Goal: Task Accomplishment & Management: Manage account settings

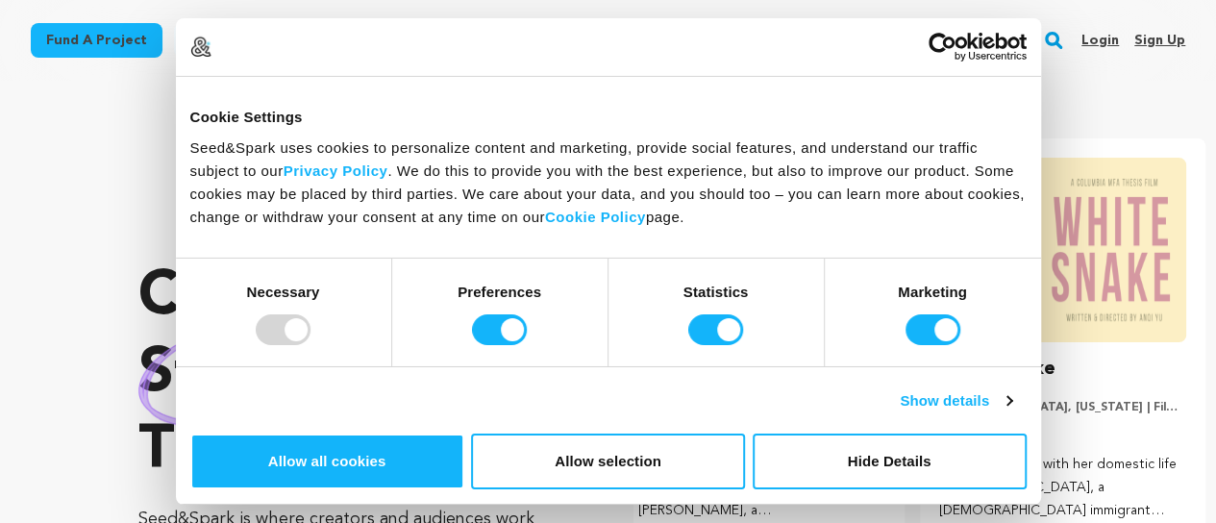
scroll to position [0, 316]
click at [1161, 36] on link "Sign up" at bounding box center [1159, 40] width 51 height 31
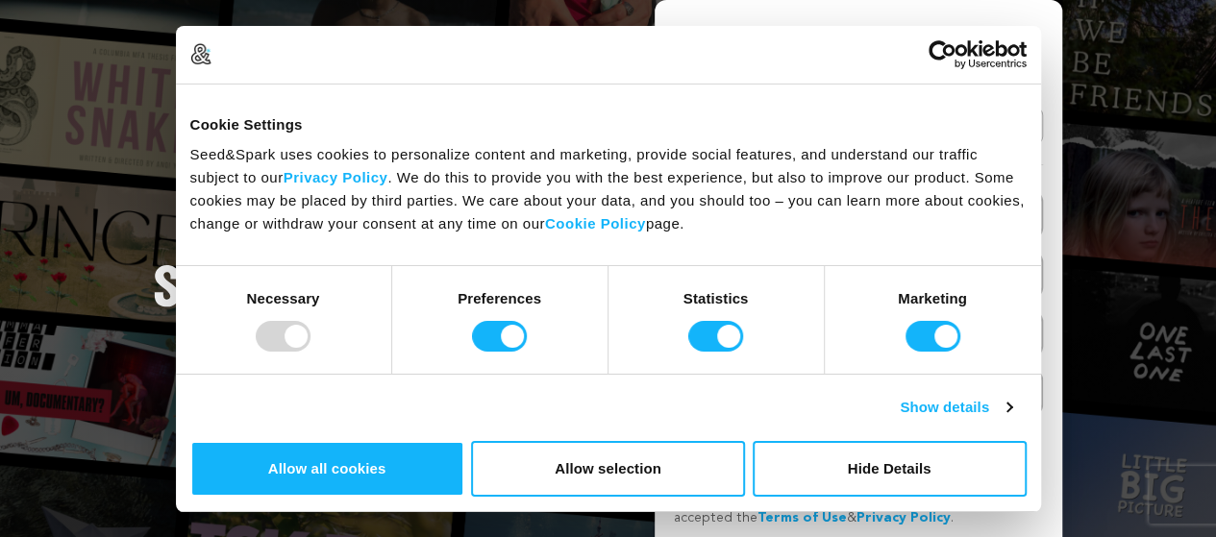
click at [900, 127] on link "Continue with Google" at bounding box center [858, 126] width 369 height 37
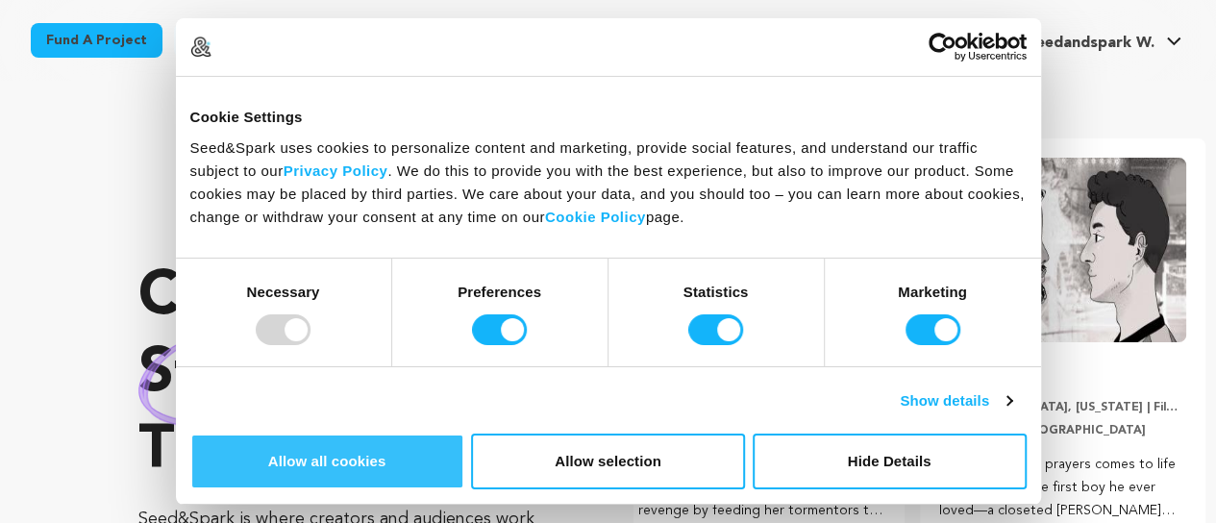
scroll to position [0, 316]
click at [464, 433] on button "Allow all cookies" at bounding box center [327, 461] width 274 height 56
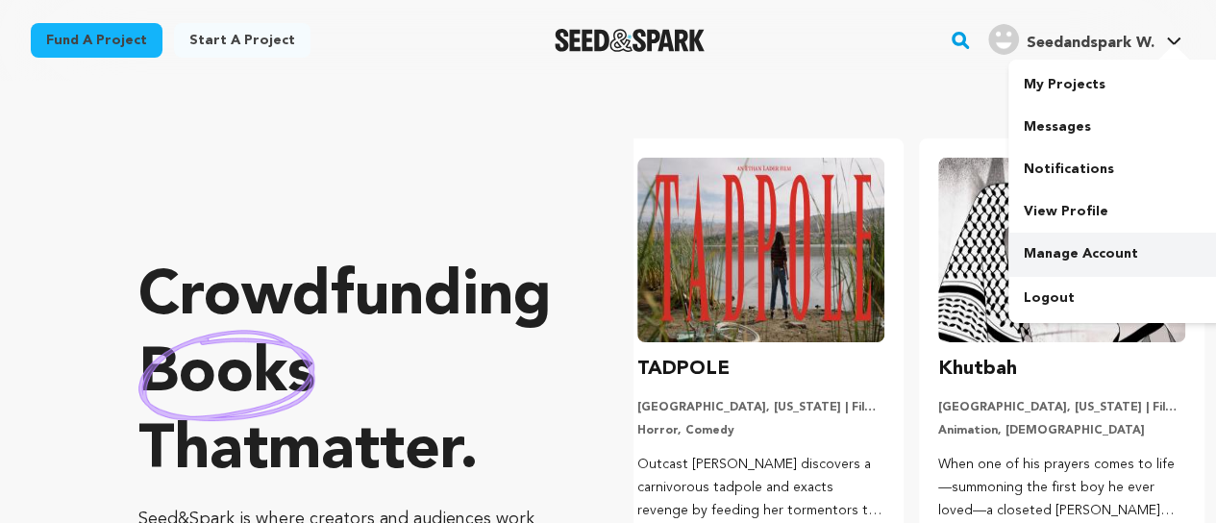
click at [1069, 260] on link "Manage Account" at bounding box center [1115, 254] width 215 height 42
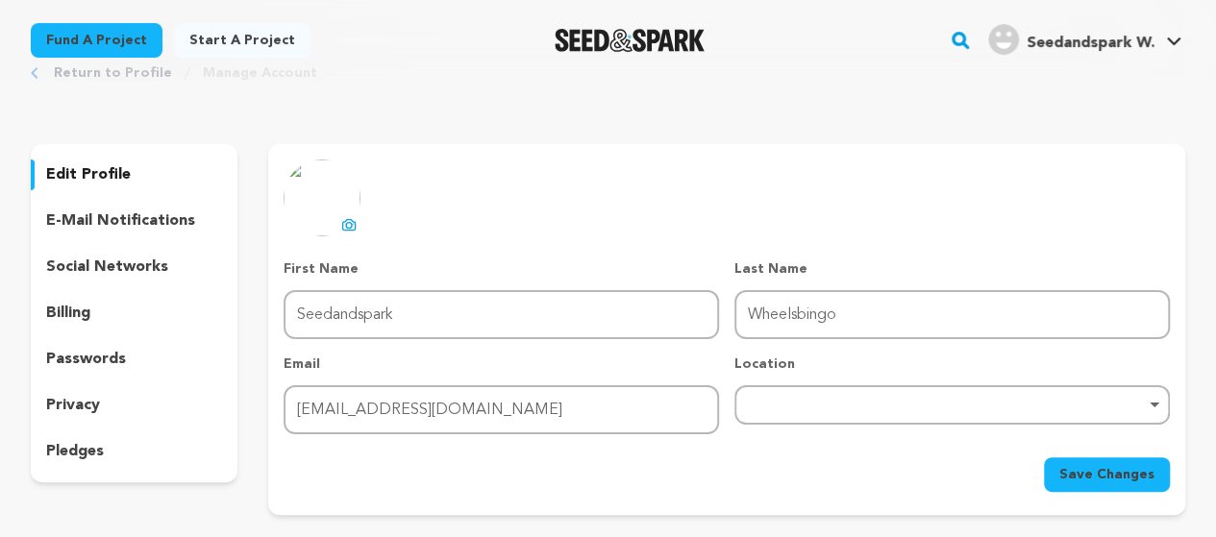
scroll to position [94, 0]
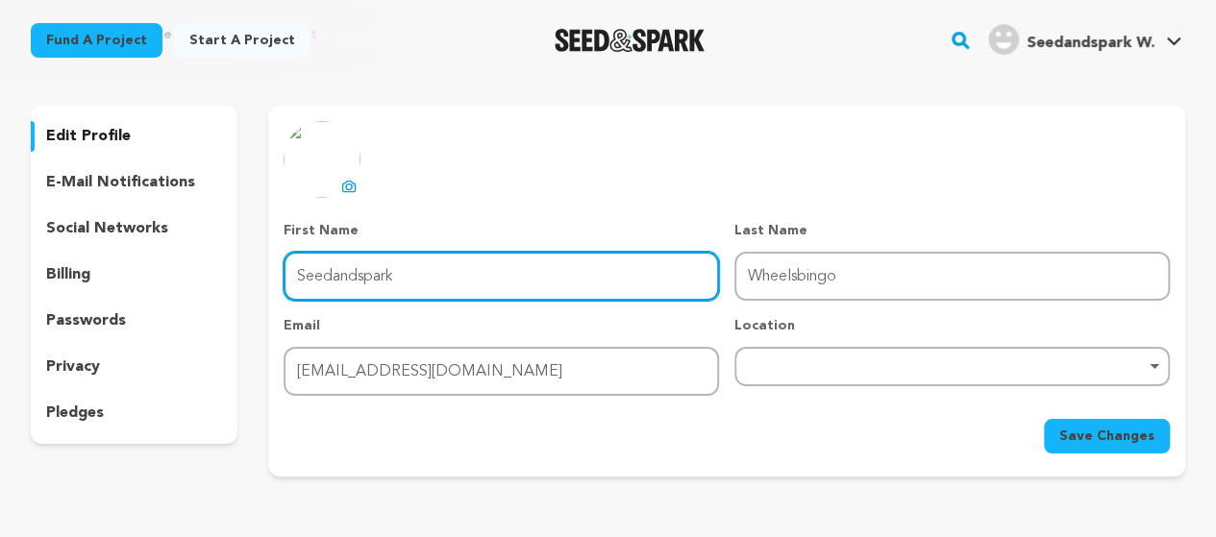
click at [421, 272] on input "Seedandspark" at bounding box center [501, 276] width 435 height 49
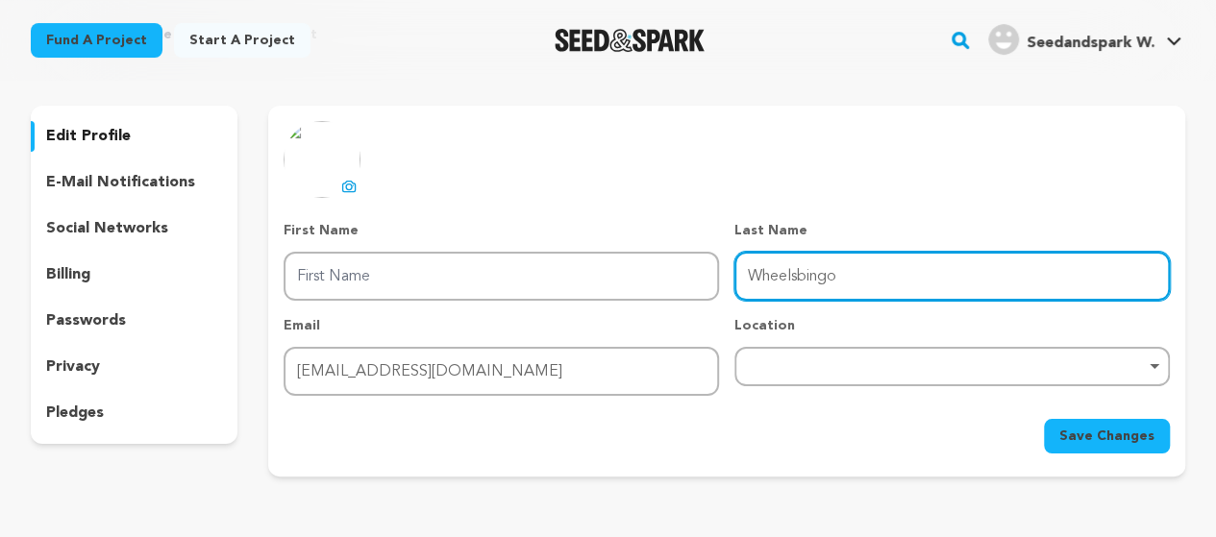
click at [817, 271] on input "Wheelsbingo" at bounding box center [951, 276] width 435 height 49
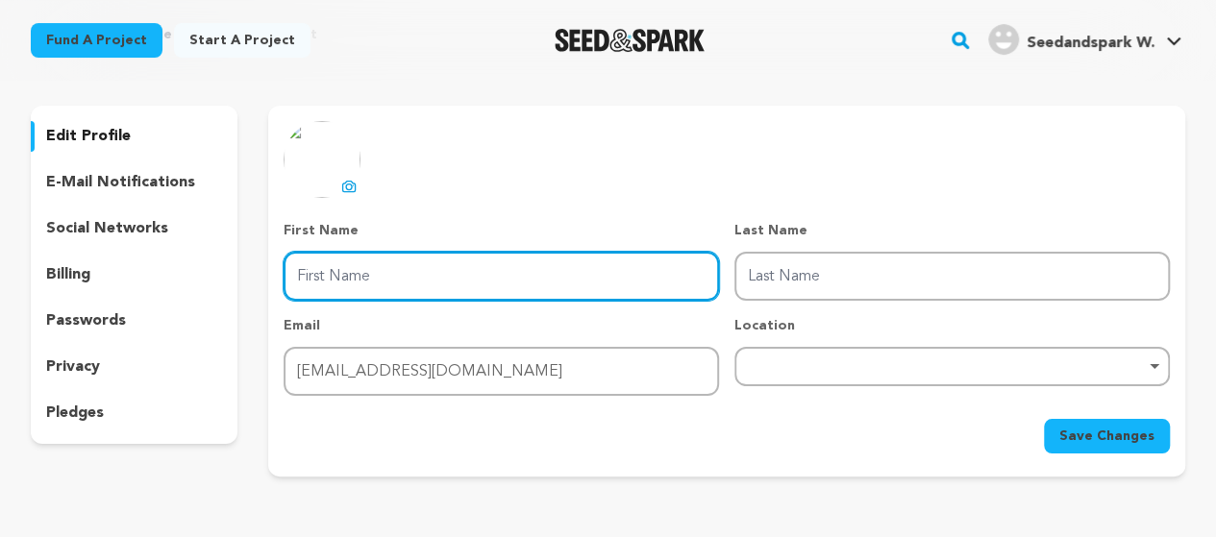
click at [434, 285] on input "First Name" at bounding box center [501, 276] width 435 height 49
type input "Wheels"
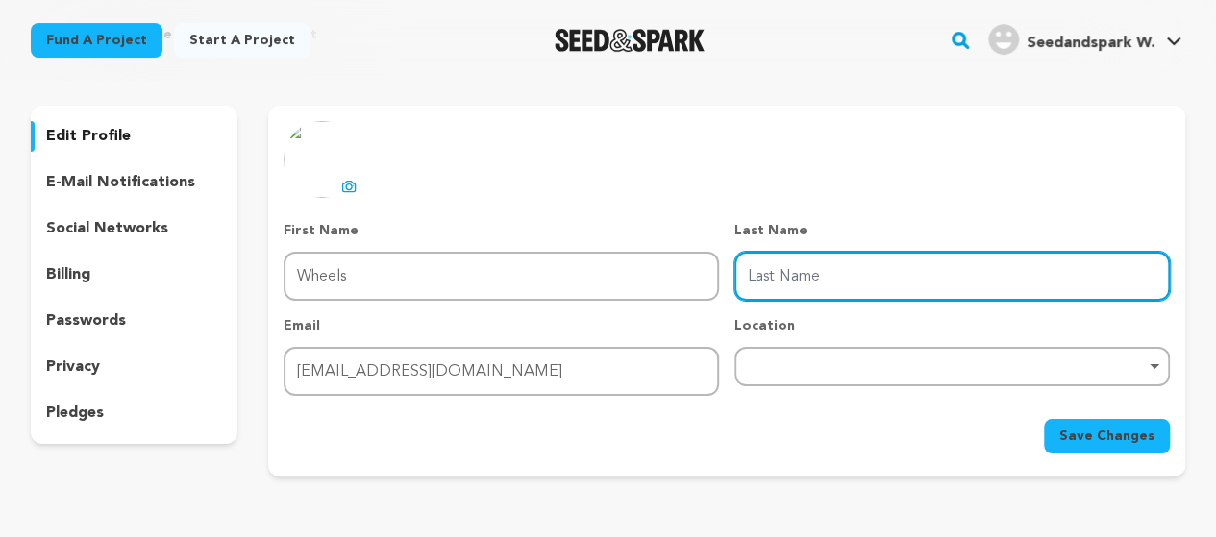
click at [798, 282] on input "Last Name" at bounding box center [951, 276] width 435 height 49
type input "bingo"
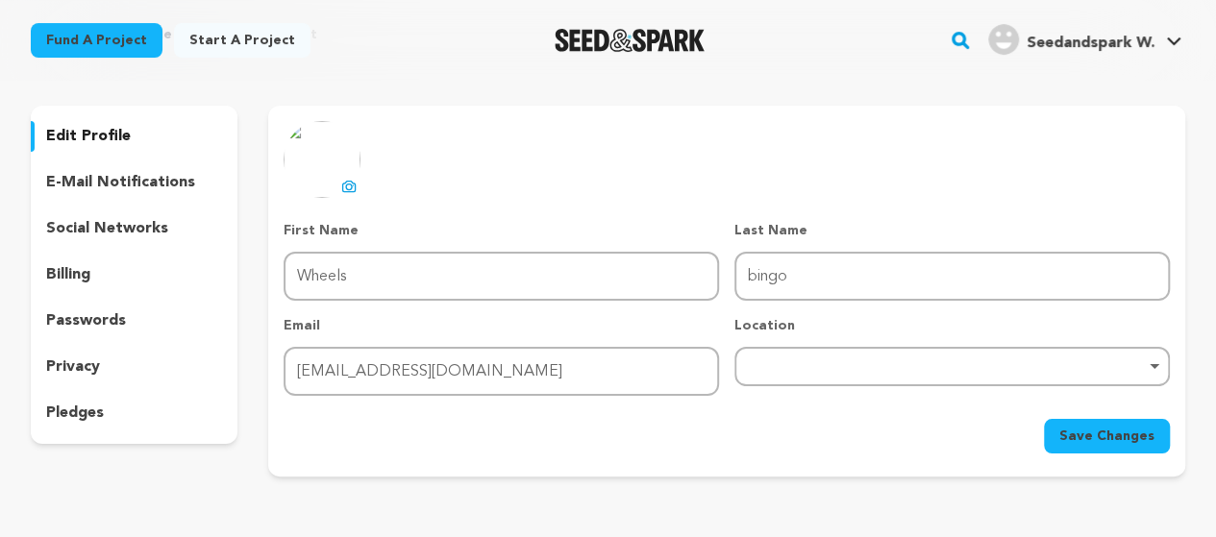
click at [934, 199] on div "uploading spinner upload profile image First Name First Name Wheels Last Name L…" at bounding box center [727, 287] width 886 height 333
click at [754, 382] on div "Remove item" at bounding box center [951, 366] width 435 height 39
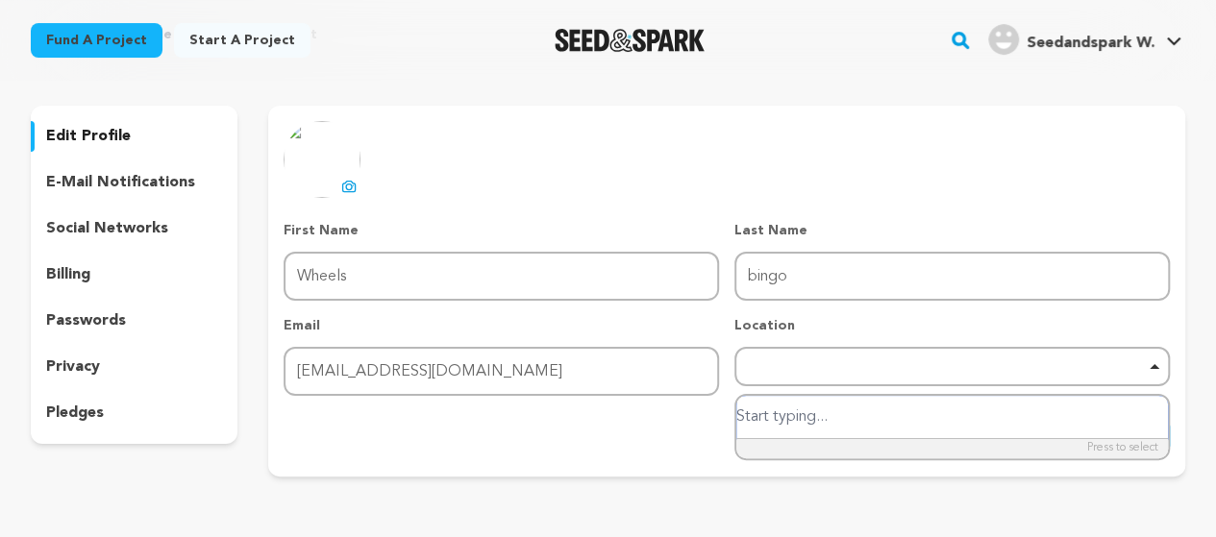
click at [754, 382] on div "Remove item" at bounding box center [951, 366] width 435 height 39
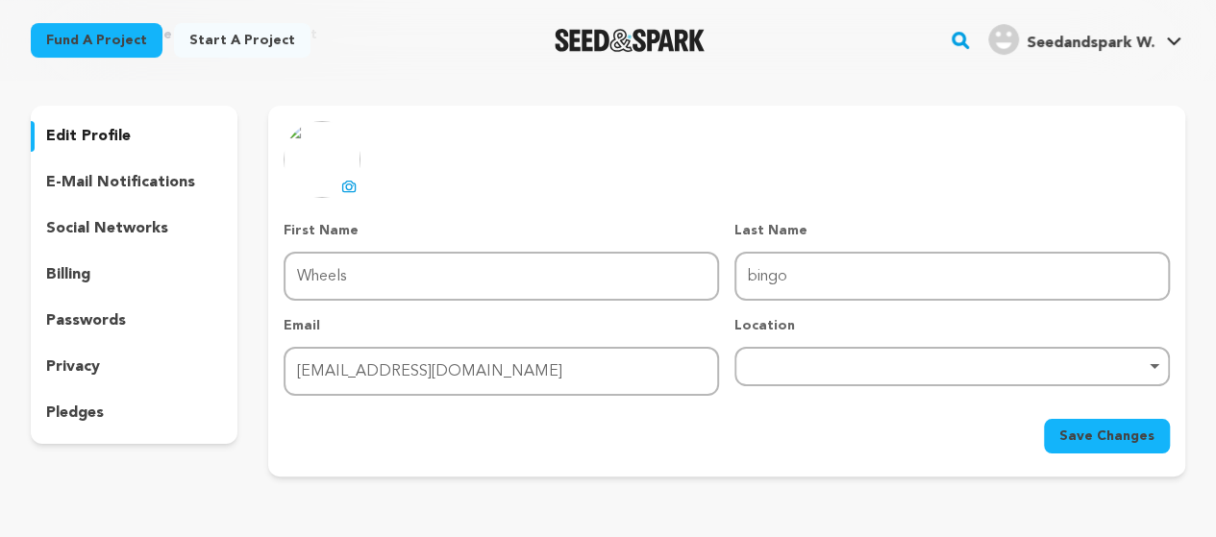
click at [817, 354] on div "Remove item" at bounding box center [951, 366] width 435 height 39
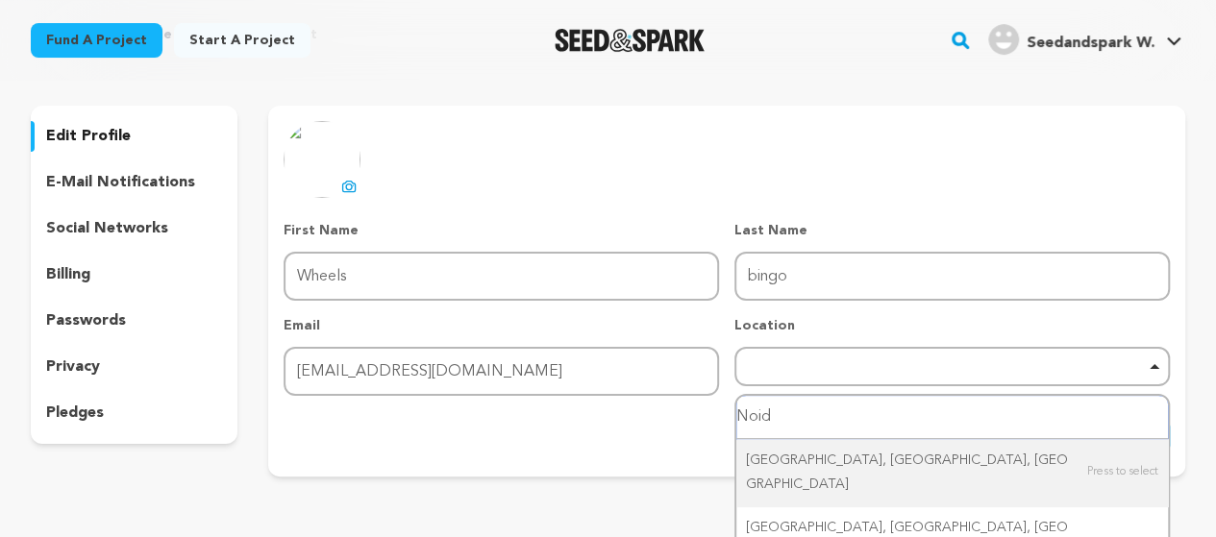
type input "Noida"
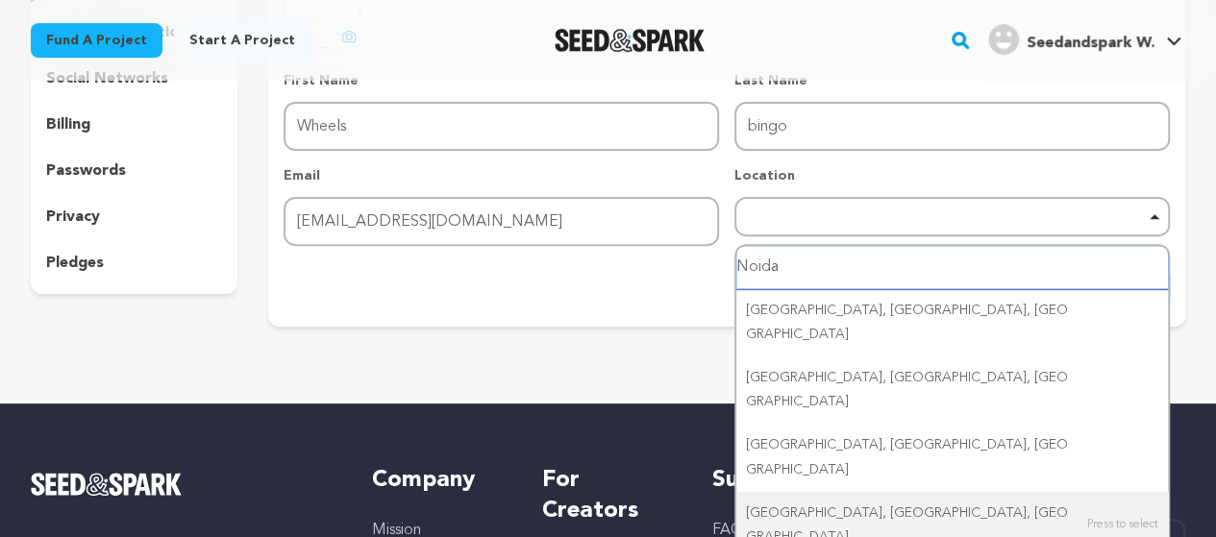
scroll to position [283, 0]
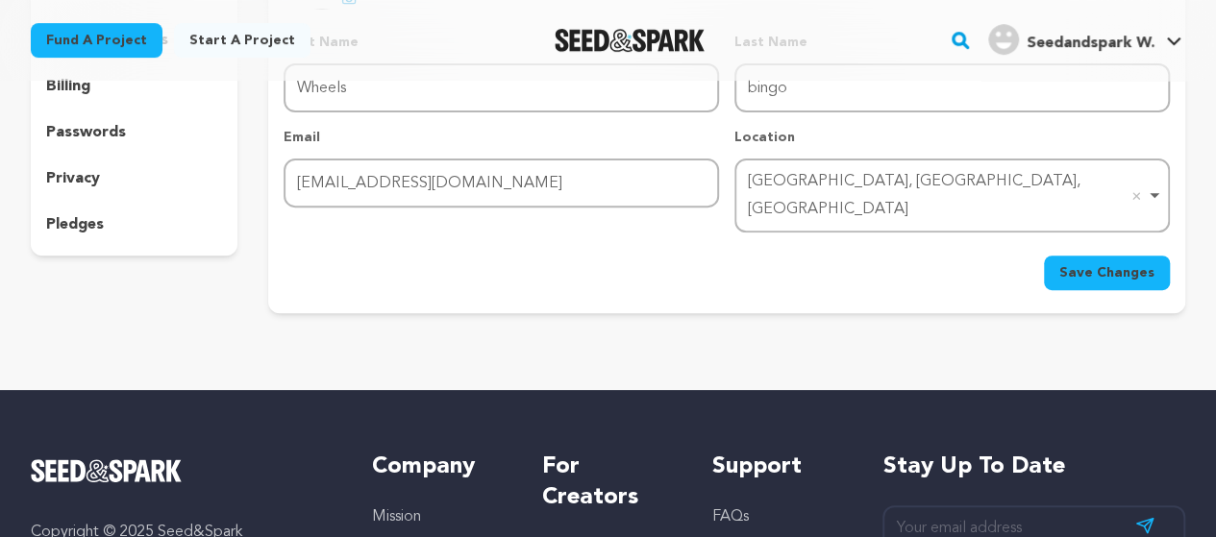
click at [1121, 263] on span "Save Changes" at bounding box center [1106, 272] width 95 height 19
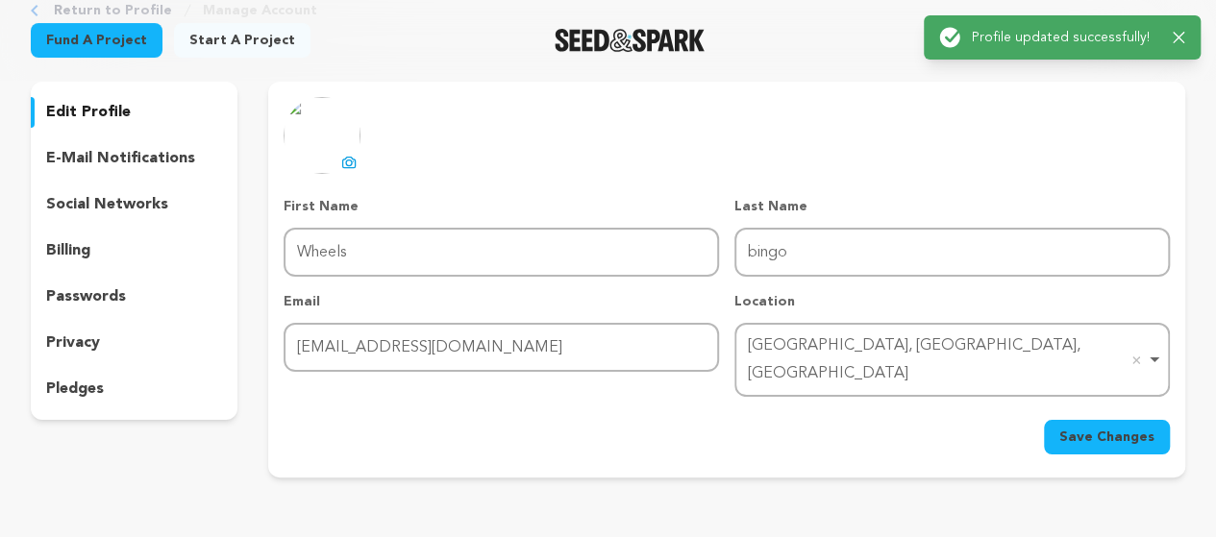
scroll to position [0, 0]
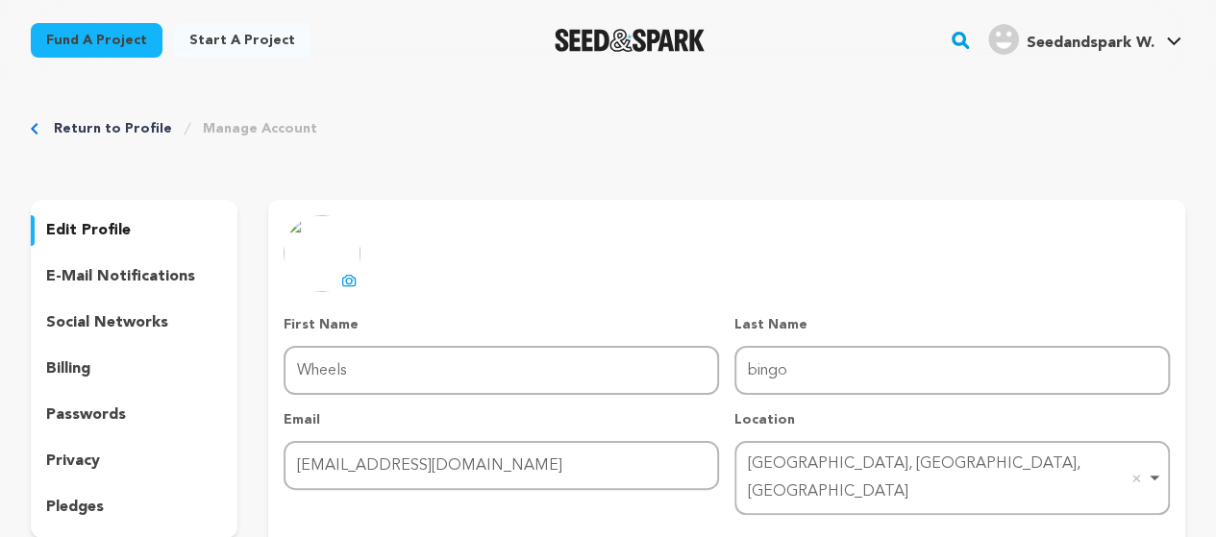
click at [322, 266] on img at bounding box center [322, 253] width 77 height 77
click at [351, 282] on icon at bounding box center [350, 282] width 8 height 6
click at [1066, 214] on div "uploading spinner upload profile image First Name First Name Wheels Last Name L…" at bounding box center [726, 398] width 917 height 396
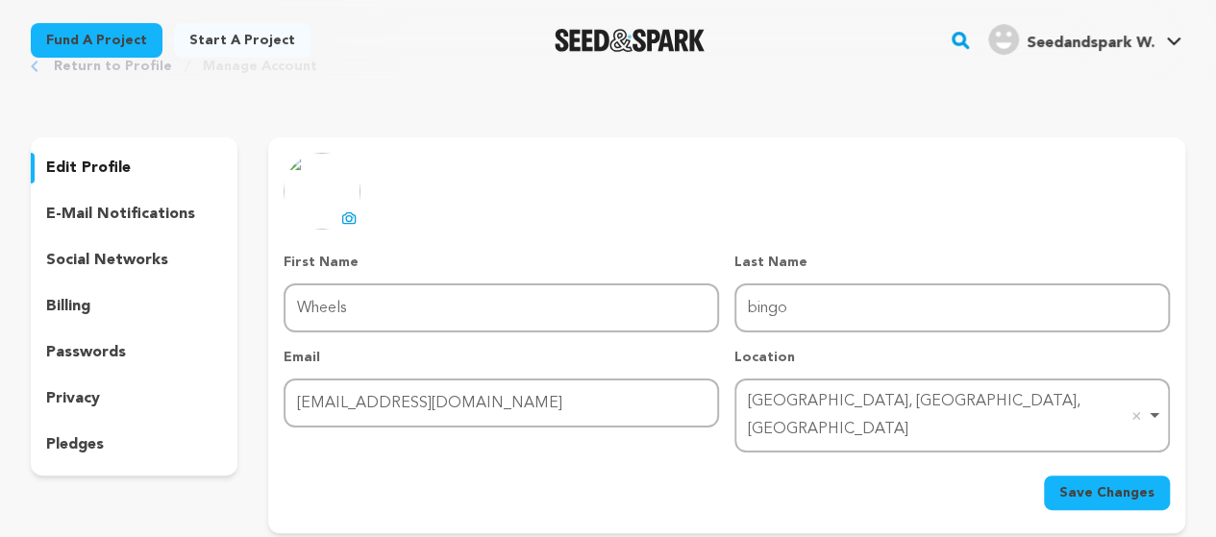
scroll to position [73, 0]
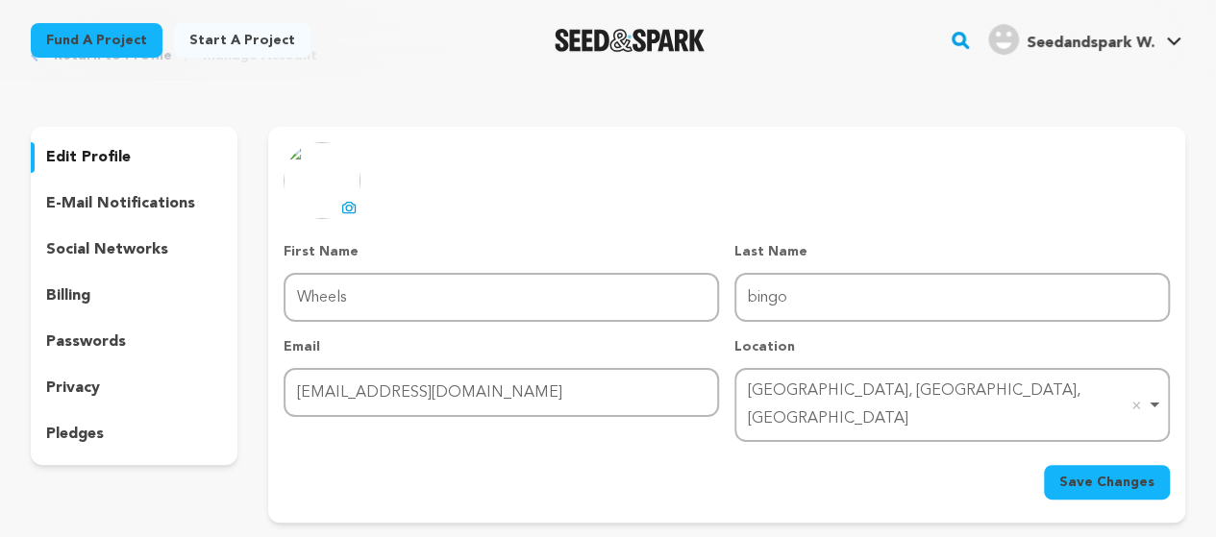
click at [88, 152] on p "edit profile" at bounding box center [88, 157] width 85 height 23
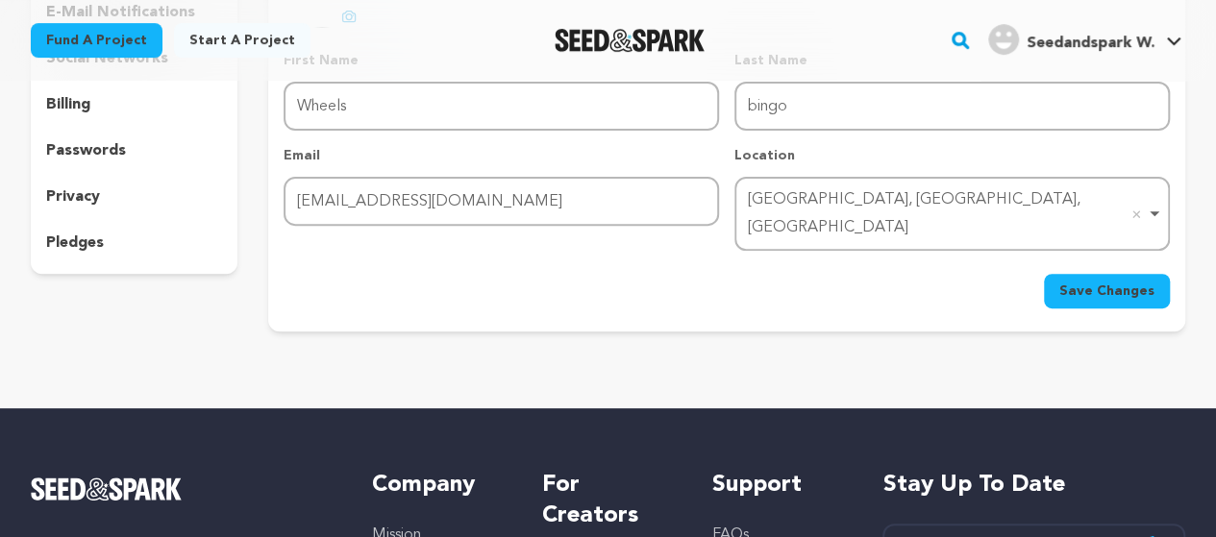
scroll to position [284, 0]
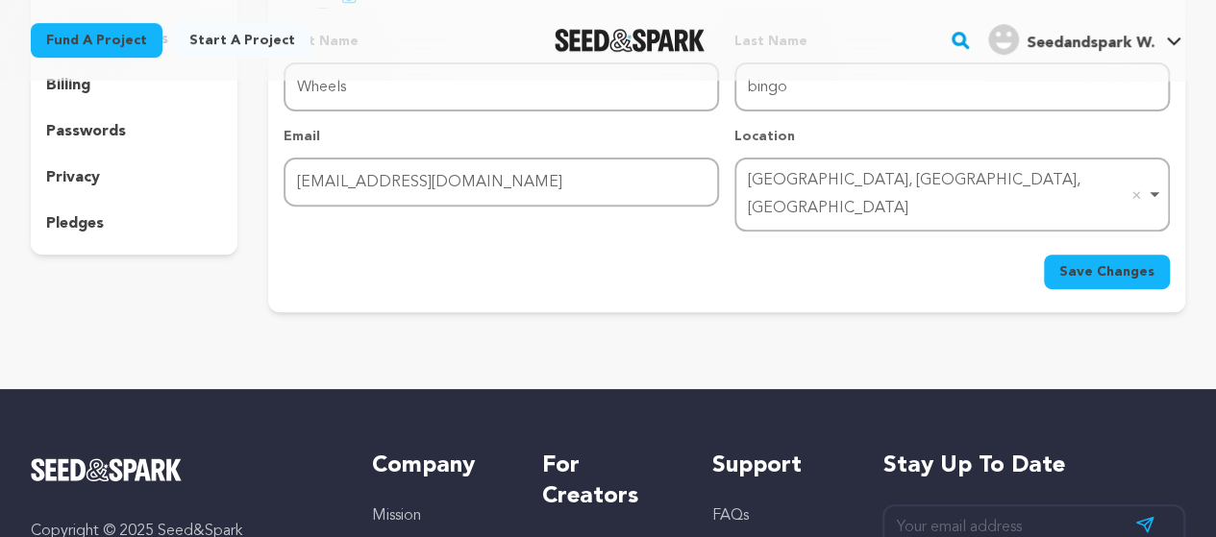
click at [1100, 262] on span "Save Changes" at bounding box center [1106, 271] width 95 height 19
